Goal: Task Accomplishment & Management: Use online tool/utility

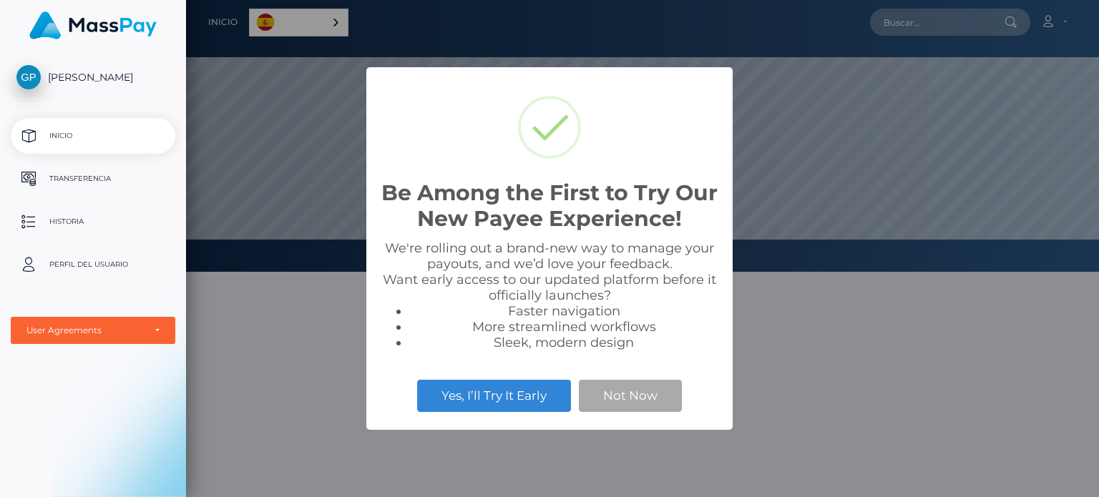
scroll to position [272, 913]
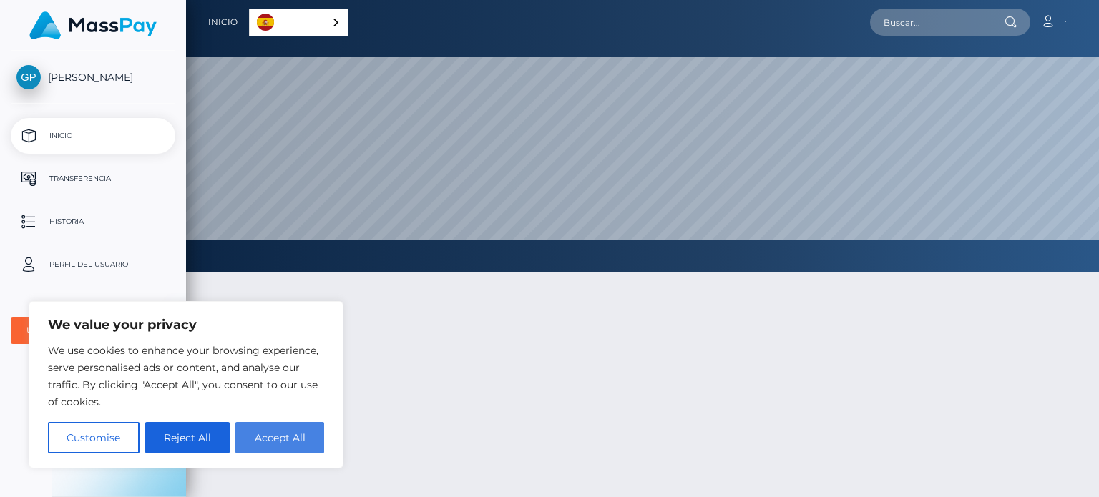
click at [287, 435] on button "Accept All" at bounding box center [279, 437] width 89 height 31
checkbox input "true"
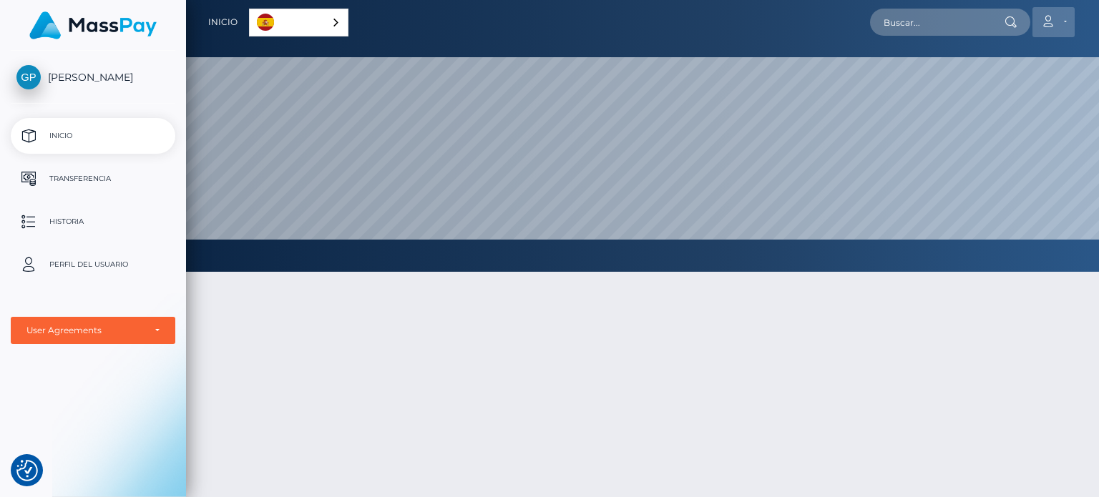
click at [1049, 19] on icon at bounding box center [1047, 21] width 15 height 11
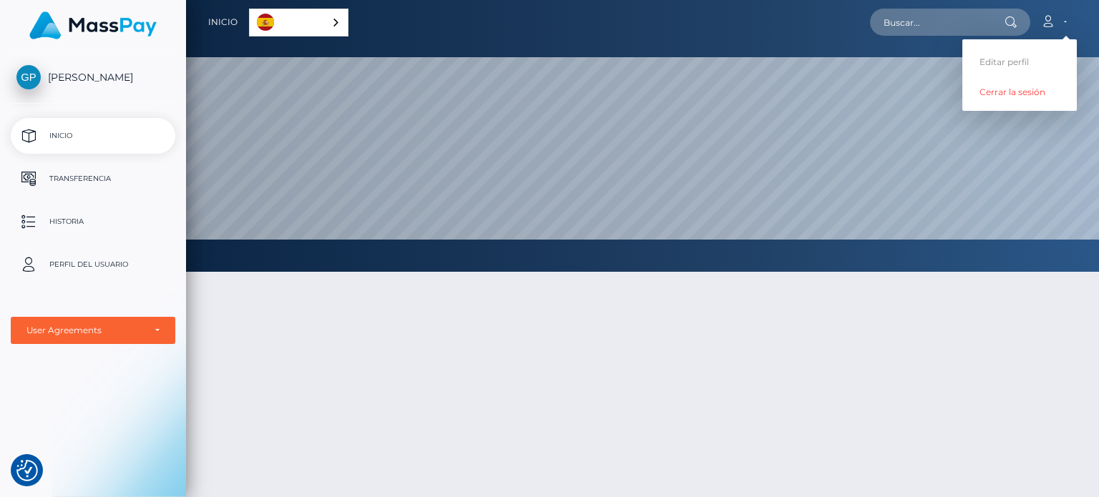
click at [295, 19] on link "Español" at bounding box center [299, 22] width 98 height 26
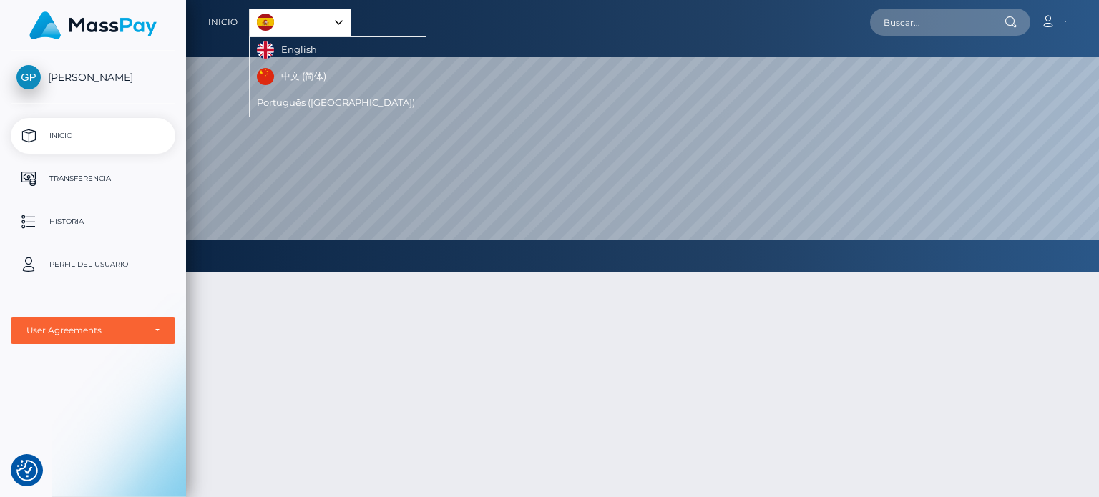
click at [332, 23] on div "Español" at bounding box center [300, 23] width 102 height 28
click at [338, 23] on div "Español" at bounding box center [298, 23] width 99 height 28
click at [90, 185] on p "Transferencia" at bounding box center [92, 178] width 153 height 21
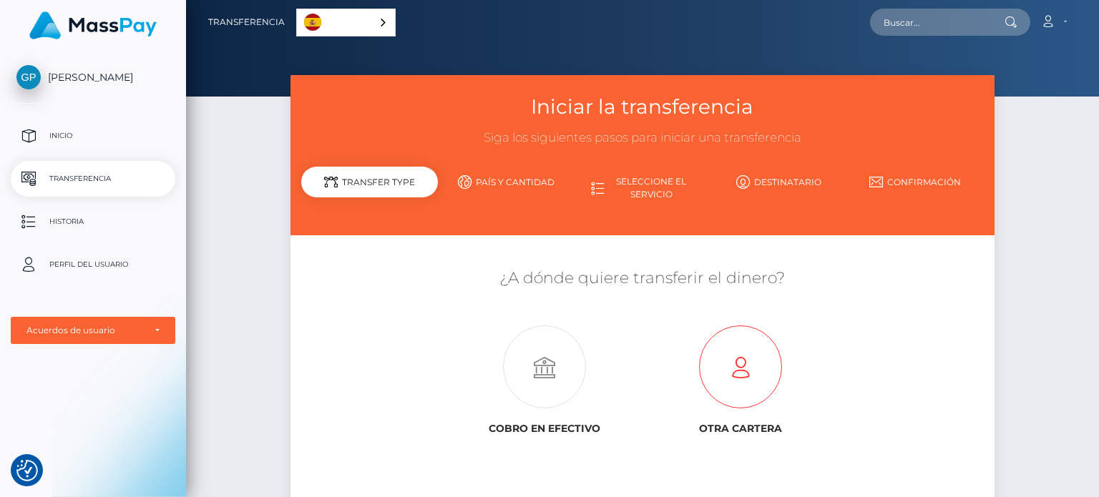
click at [765, 354] on icon at bounding box center [739, 367] width 195 height 83
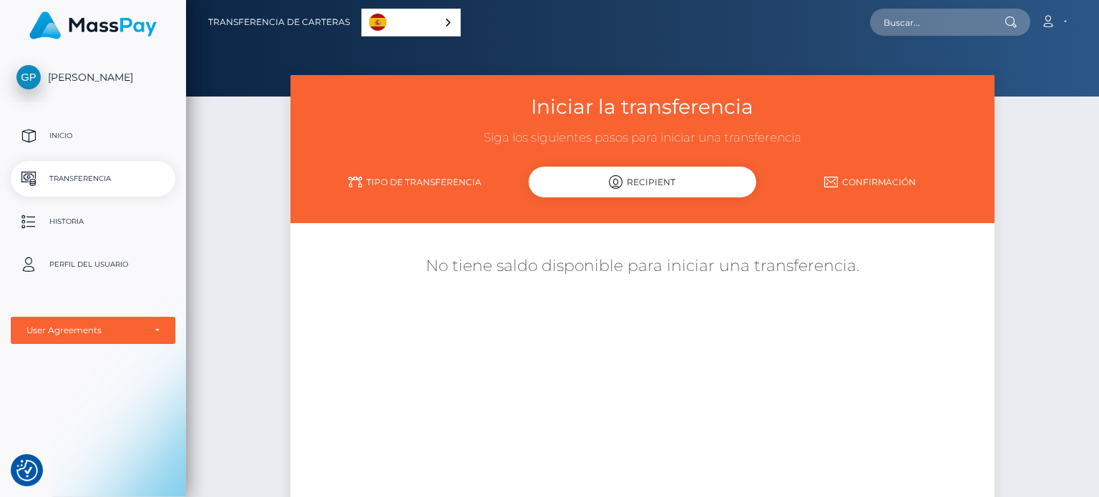
click at [765, 354] on div "No tiene saldo disponible para iniciar una transferencia." at bounding box center [642, 361] width 682 height 254
click at [72, 219] on p "Historia" at bounding box center [92, 221] width 153 height 21
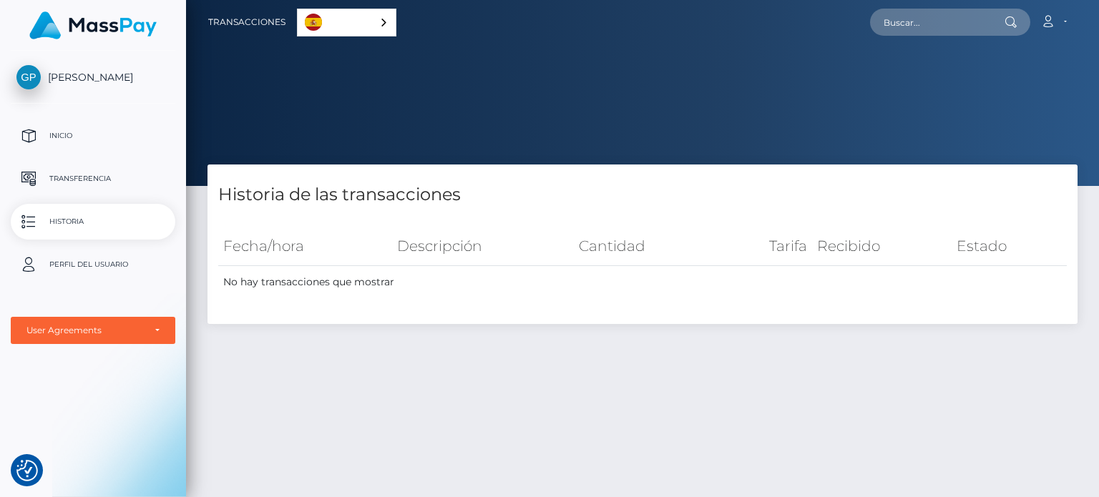
click at [145, 315] on ul "Inicio Transferencia Historia Perfil del usuario MassPay Tarjeta - USD MassPay …" at bounding box center [93, 231] width 186 height 226
click at [152, 330] on div "User Agreements" at bounding box center [92, 330] width 133 height 11
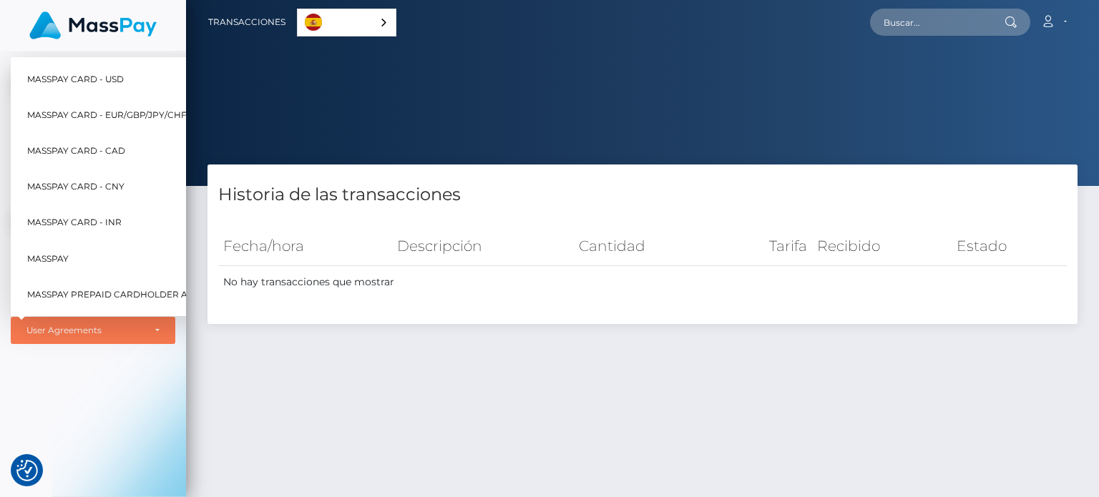
click at [142, 406] on div "Gabriela Porras Inicio Transferencia Historia Perfil del usuario MassPay Tarjet…" at bounding box center [93, 272] width 186 height 443
